Goal: Task Accomplishment & Management: Manage account settings

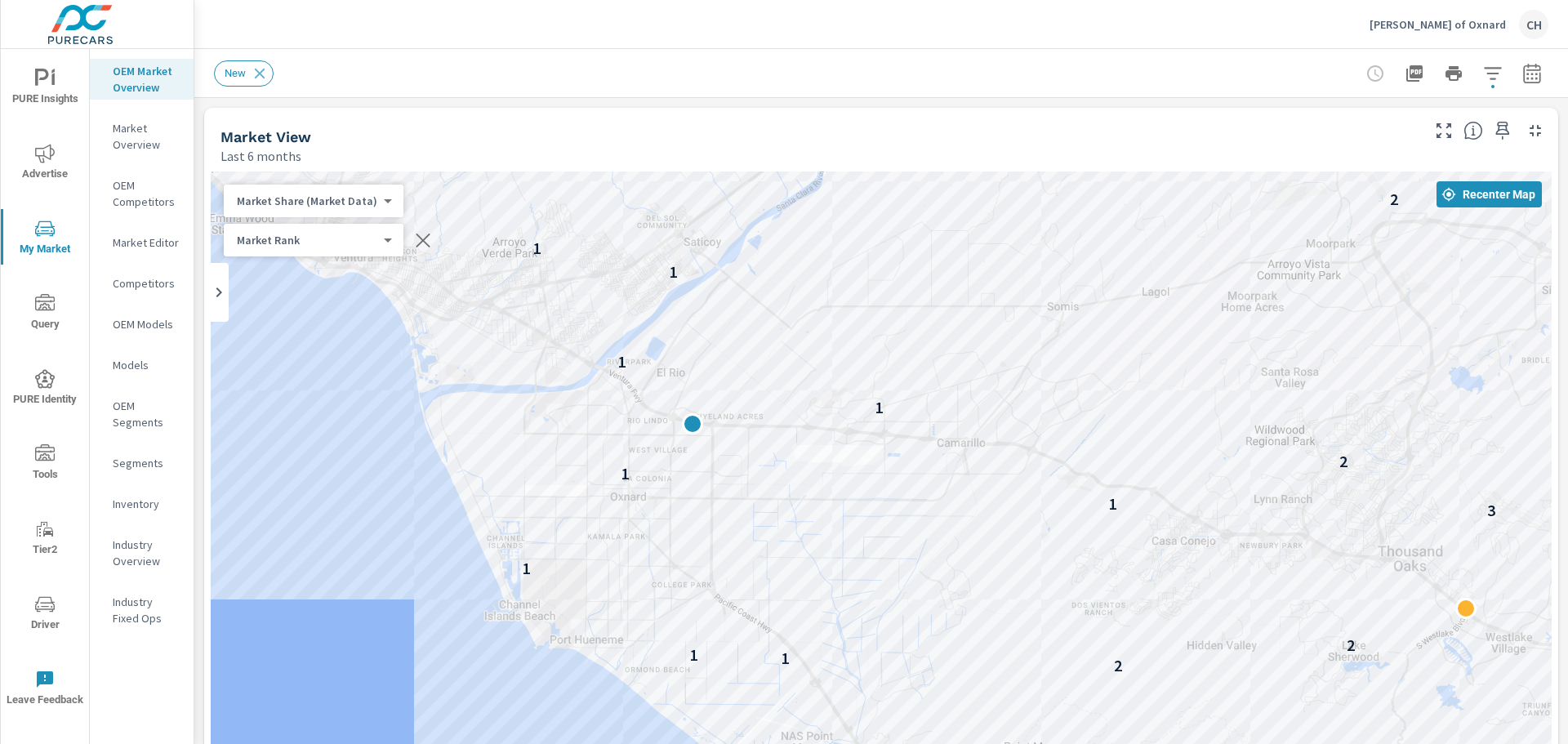
scroll to position [2022, 0]
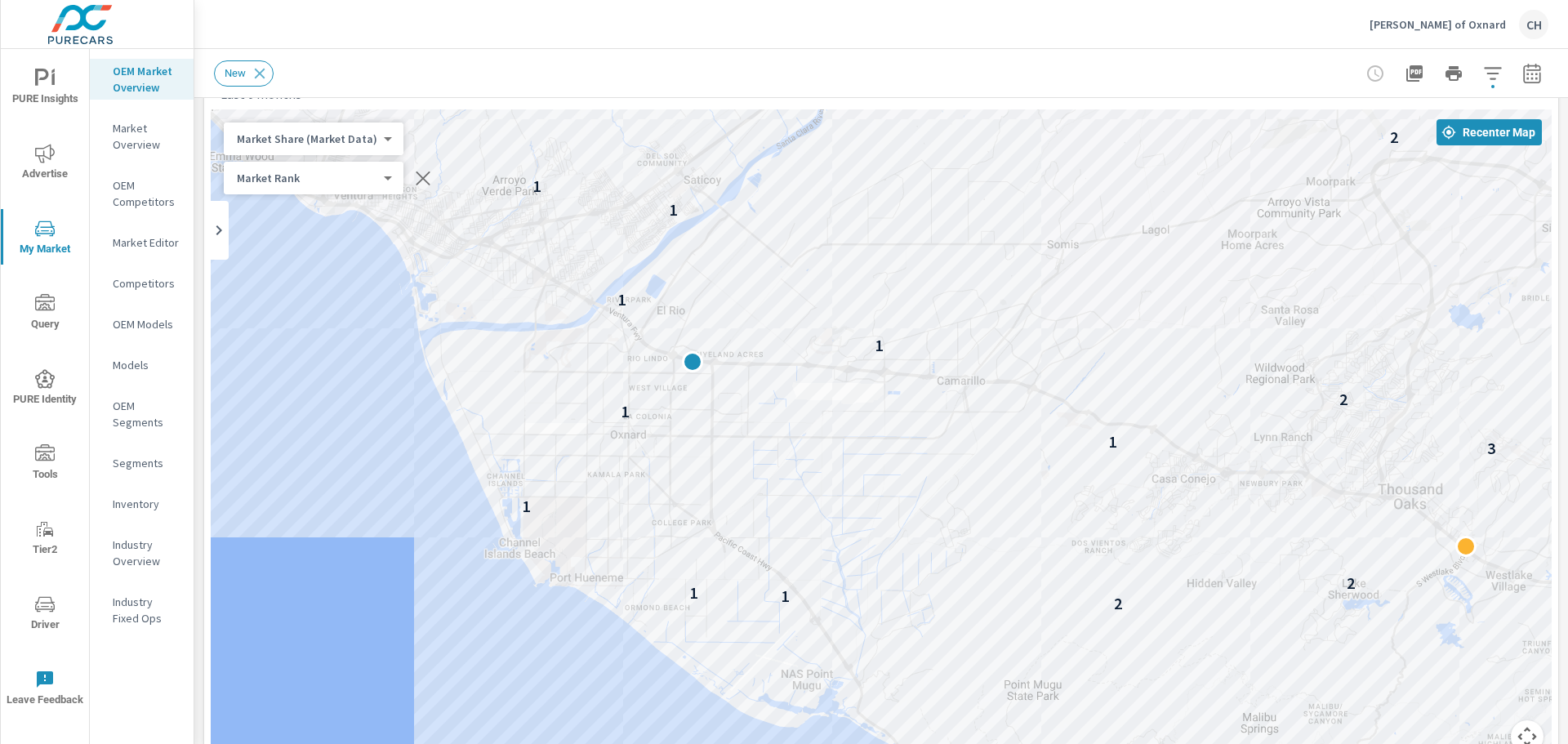
click at [1442, 16] on div "[PERSON_NAME] Hyundai of Oxnard CH" at bounding box center [1459, 24] width 179 height 29
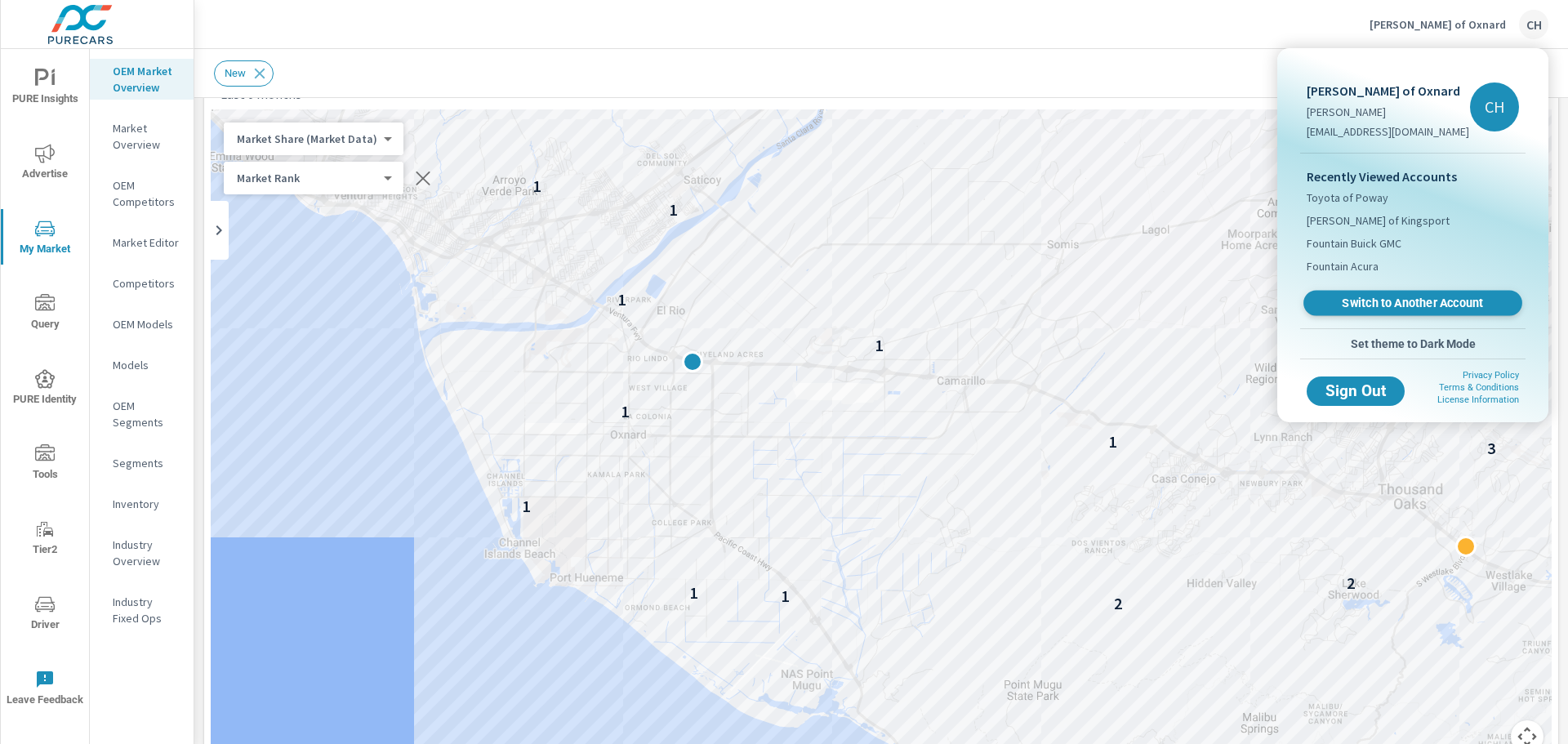
click at [1383, 312] on span "Switch to Another Account" at bounding box center [1412, 304] width 200 height 16
